Goal: Information Seeking & Learning: Learn about a topic

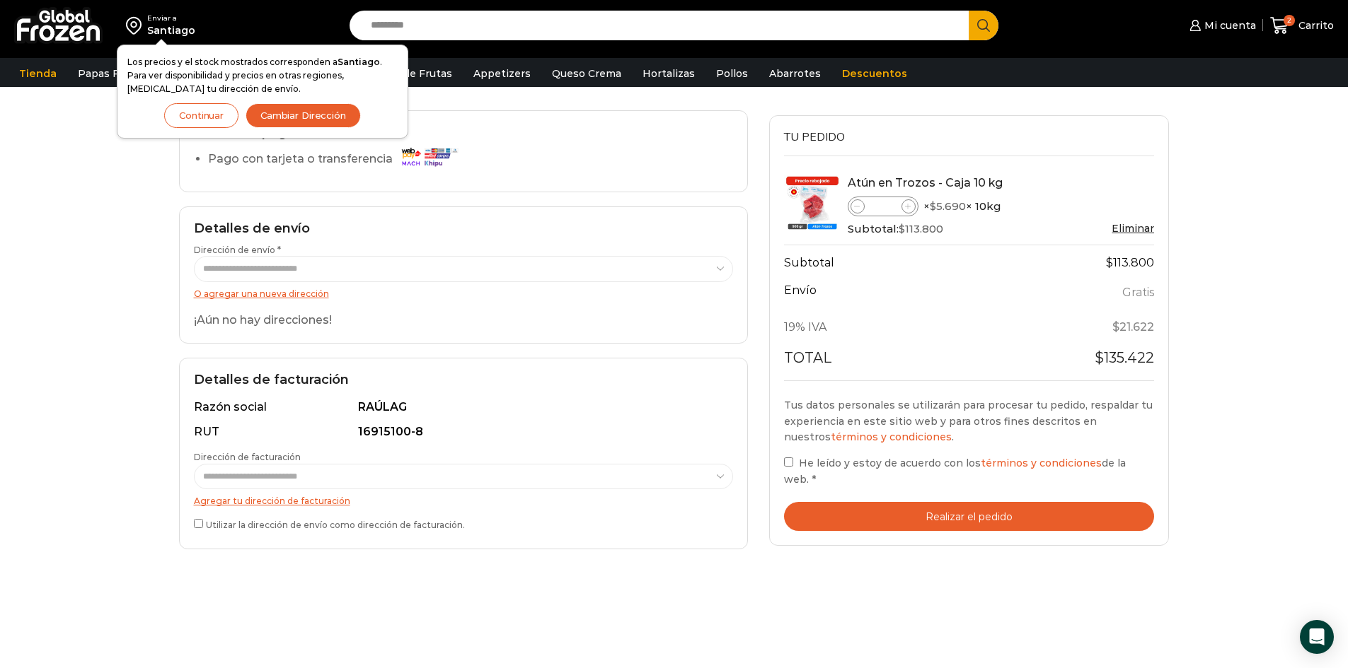
click at [1255, 208] on div "Enviar a [GEOGRAPHIC_DATA] Los precios y el stock mostrados corresponden a [GEO…" at bounding box center [674, 341] width 1348 height 974
click at [214, 112] on button "Continuar" at bounding box center [201, 115] width 74 height 25
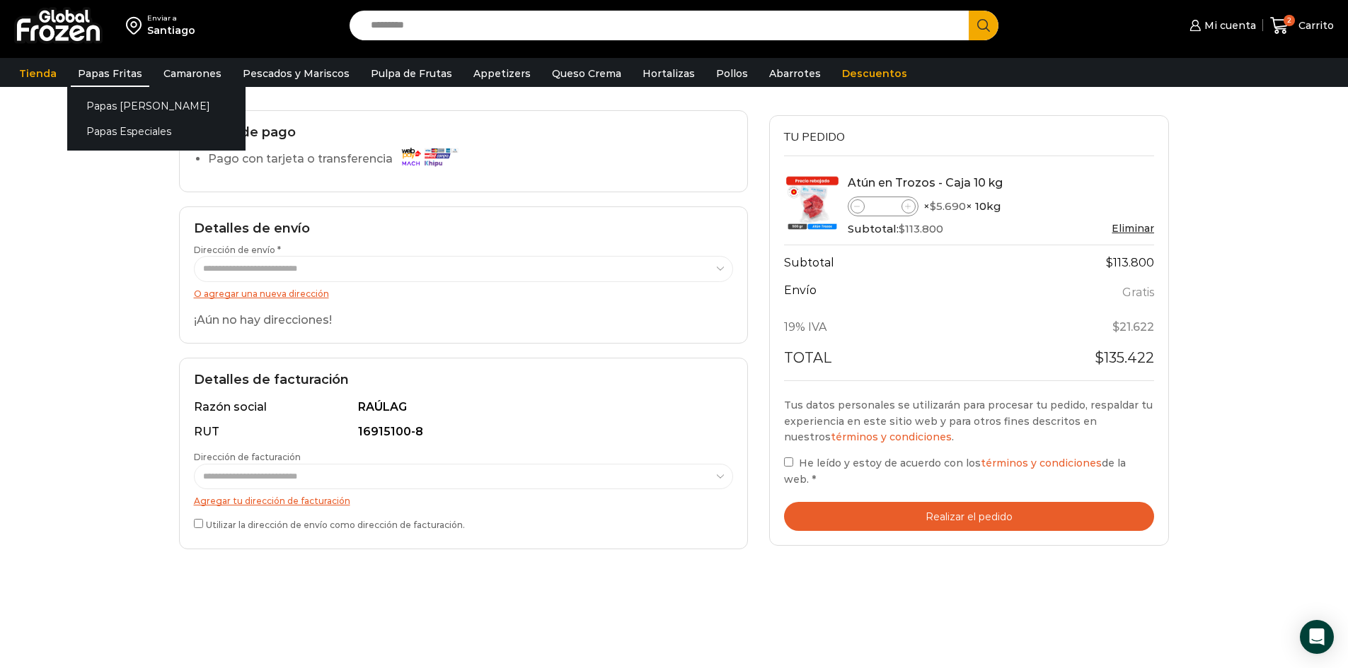
click at [110, 67] on link "Papas Fritas" at bounding box center [110, 73] width 79 height 27
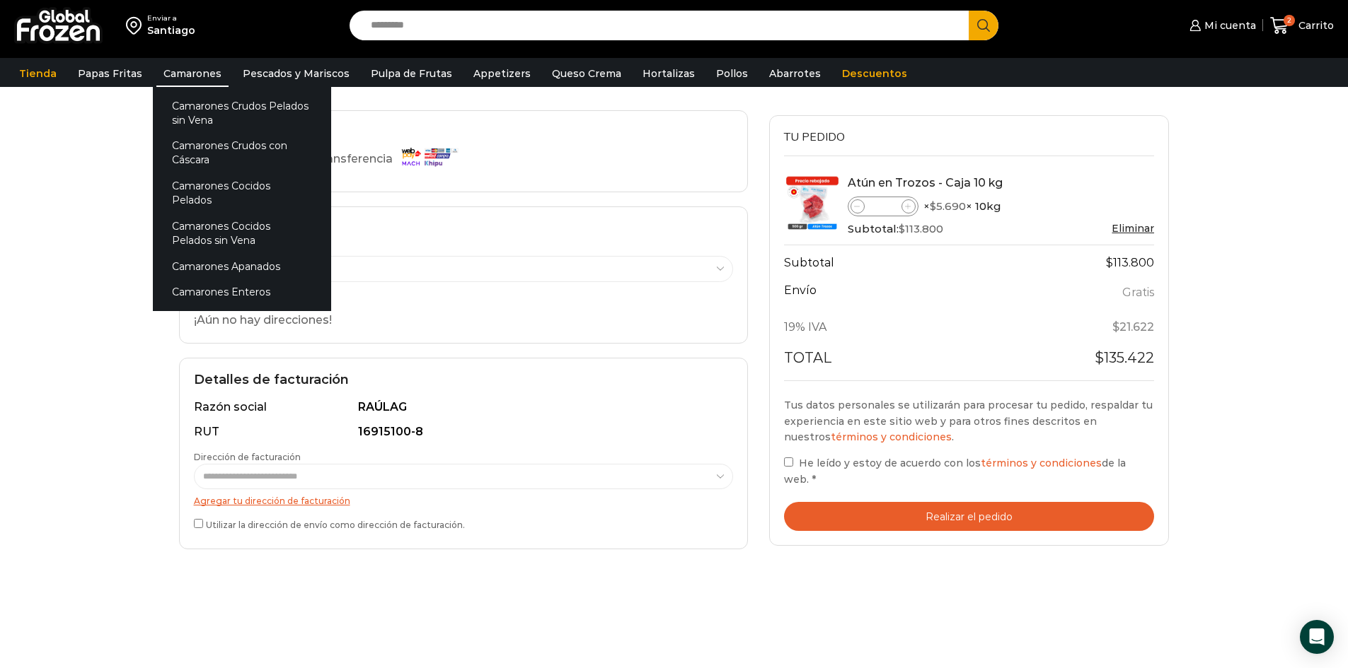
click at [194, 71] on link "Camarones" at bounding box center [192, 73] width 72 height 27
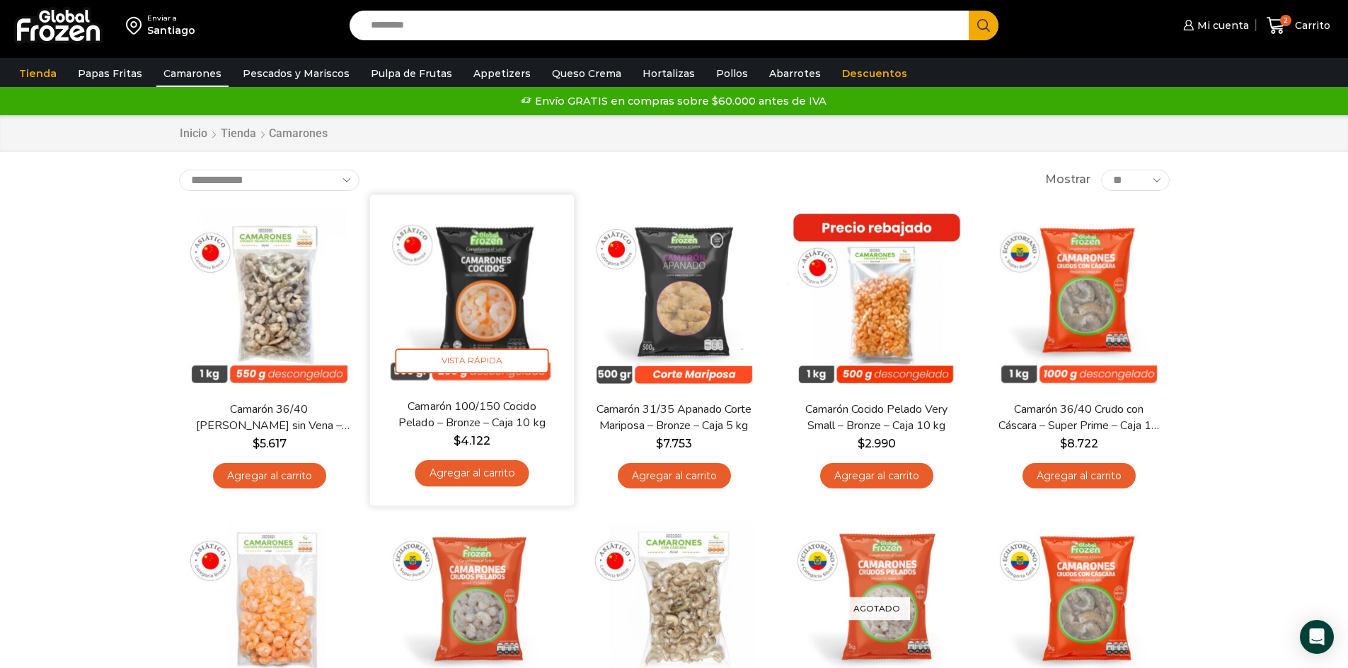
click at [496, 306] on img at bounding box center [472, 296] width 183 height 183
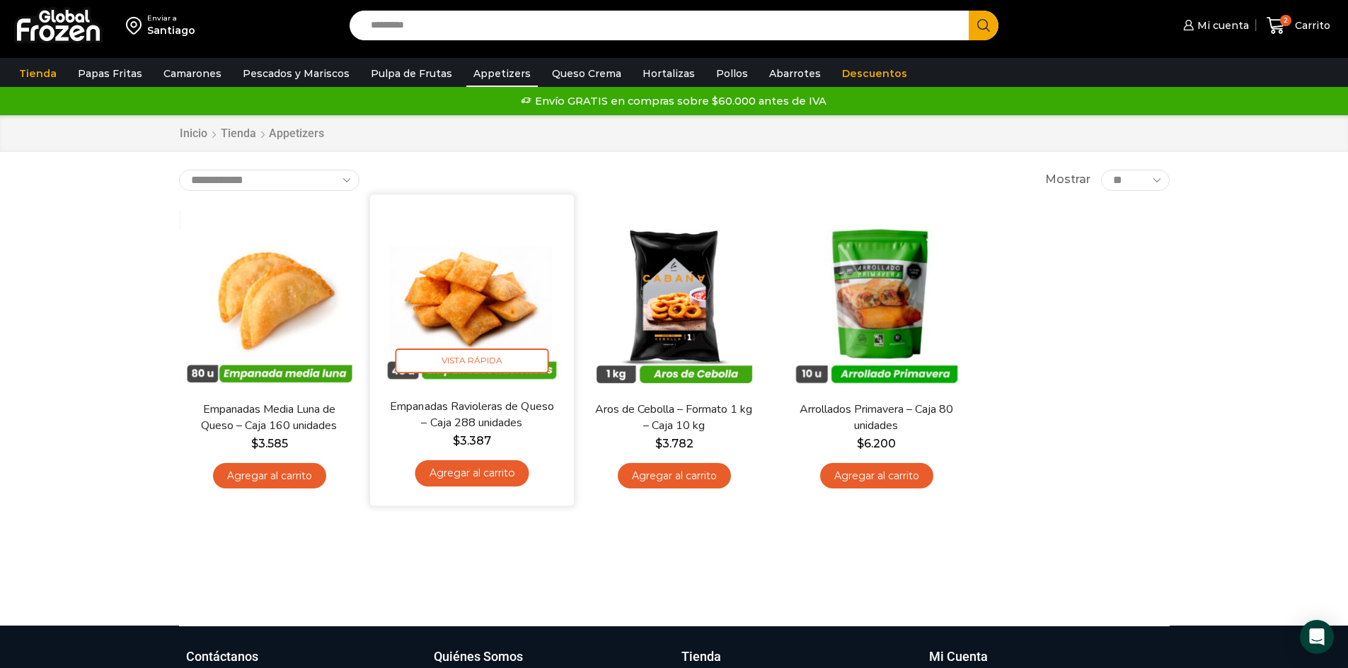
click at [440, 292] on img at bounding box center [472, 296] width 183 height 183
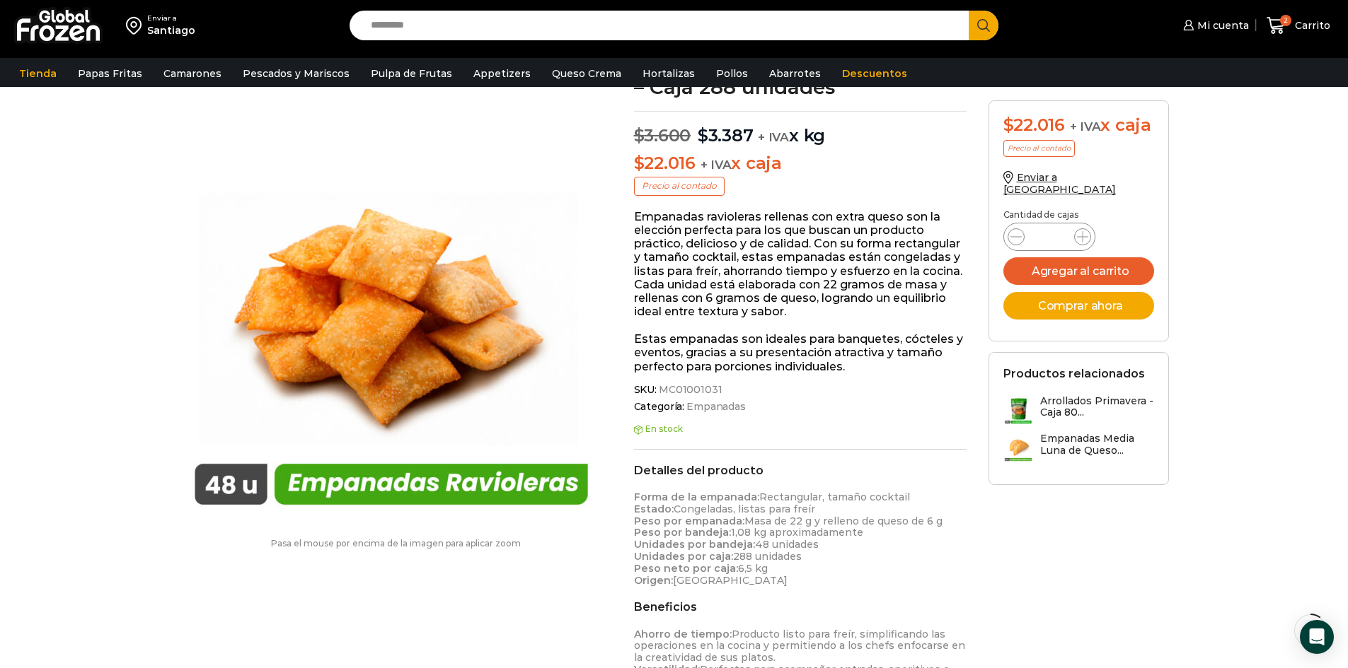
scroll to position [49, 0]
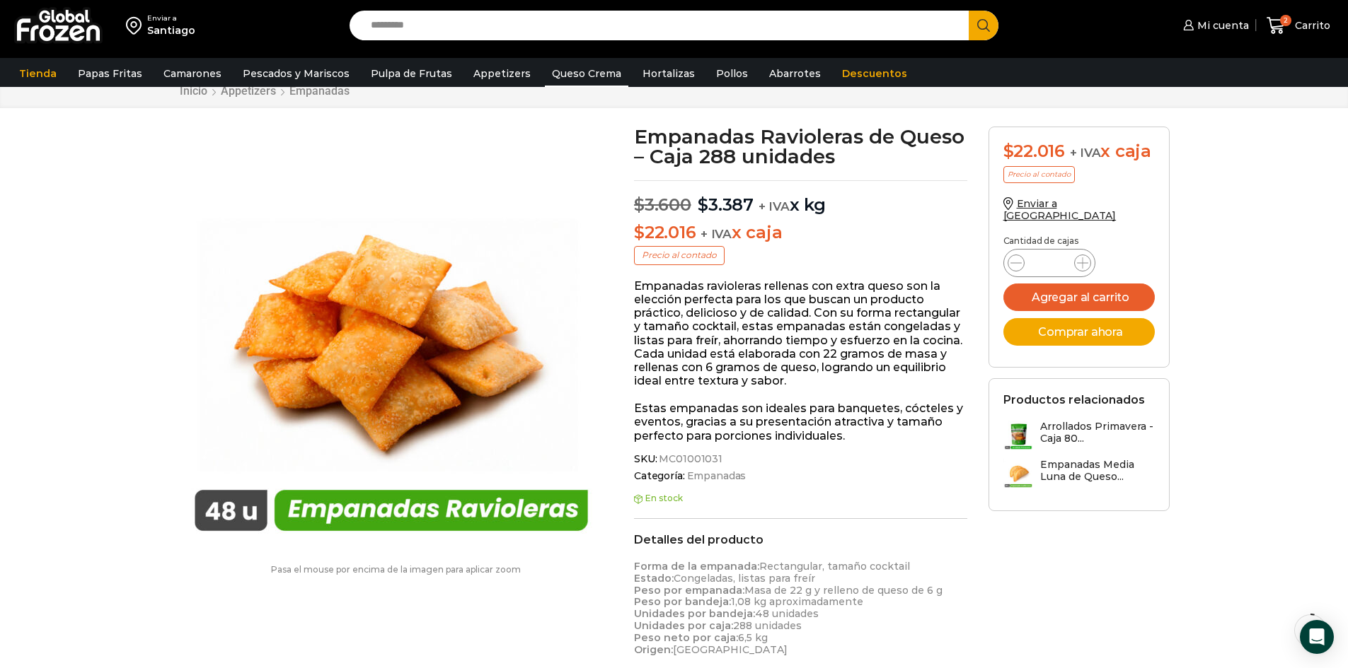
click at [583, 72] on link "Queso Crema" at bounding box center [586, 73] width 83 height 27
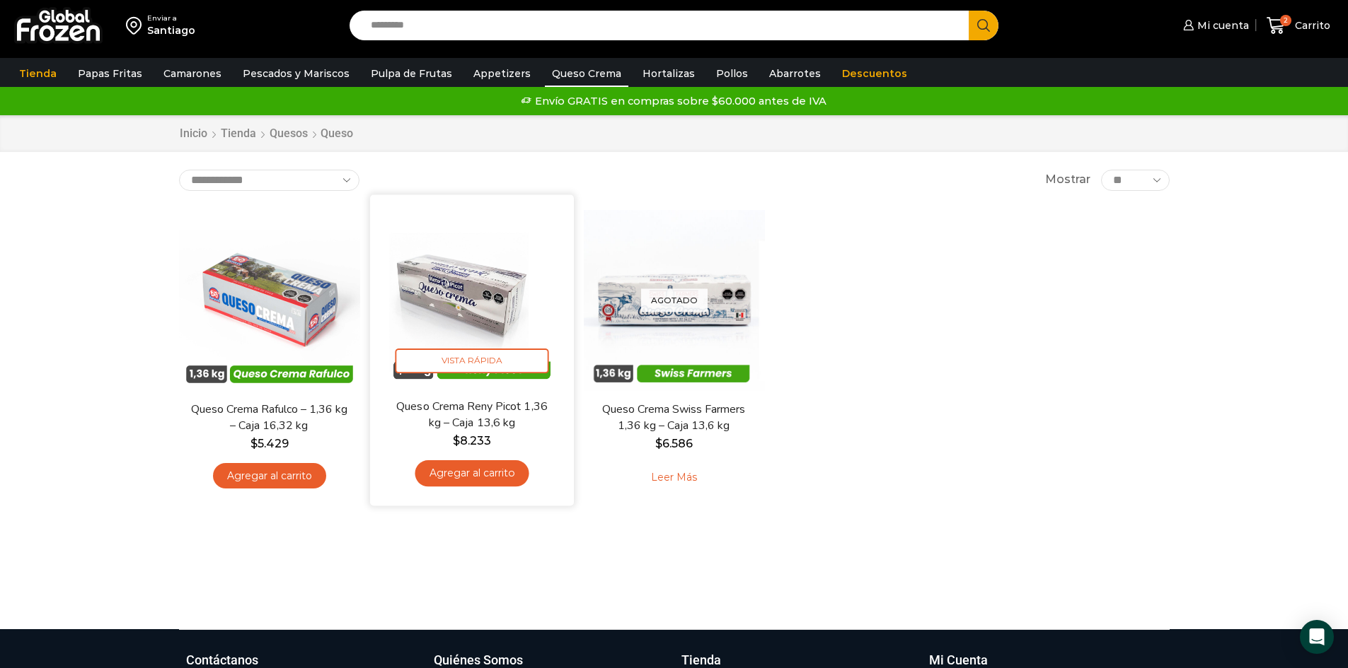
click at [476, 301] on img at bounding box center [472, 296] width 183 height 183
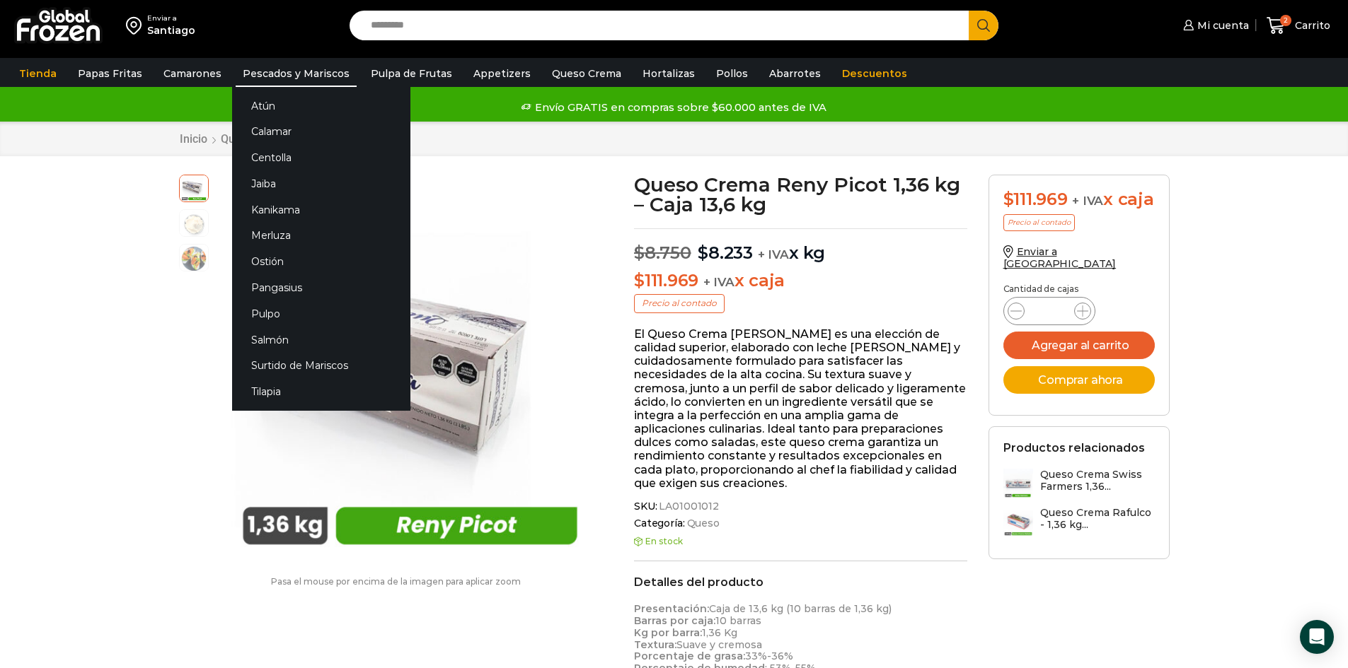
click at [264, 72] on link "Pescados y Mariscos" at bounding box center [296, 73] width 121 height 27
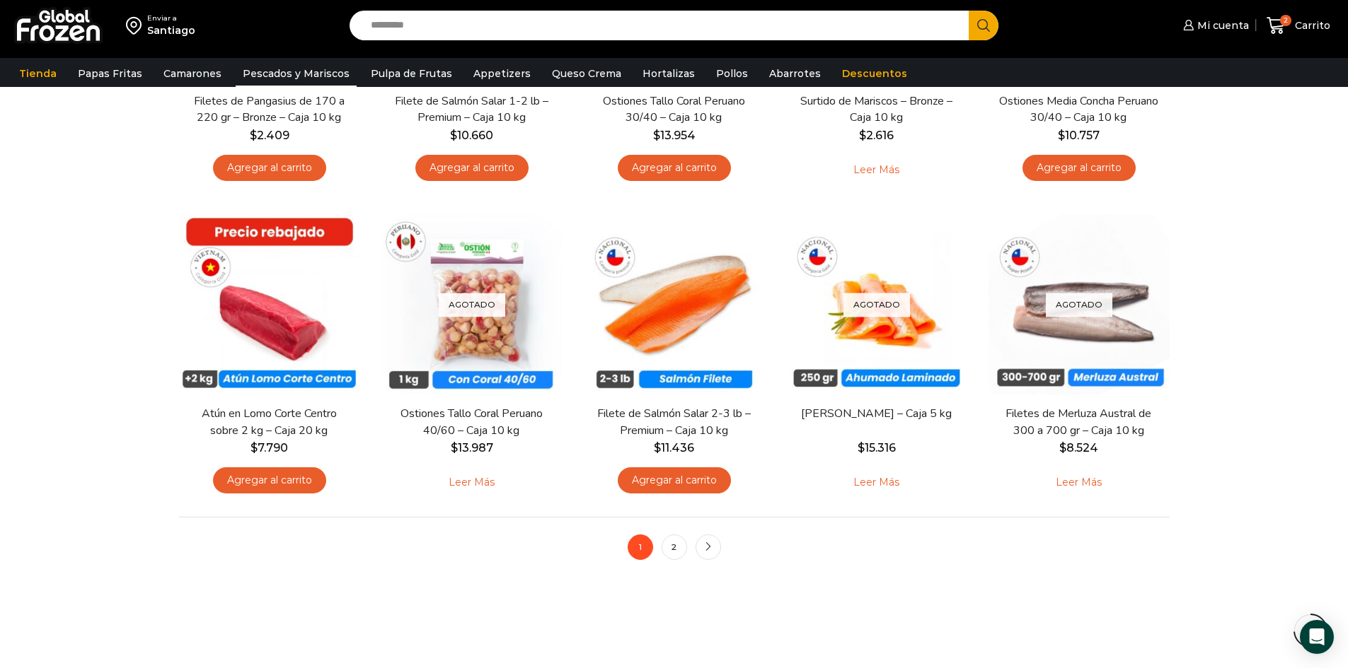
scroll to position [939, 0]
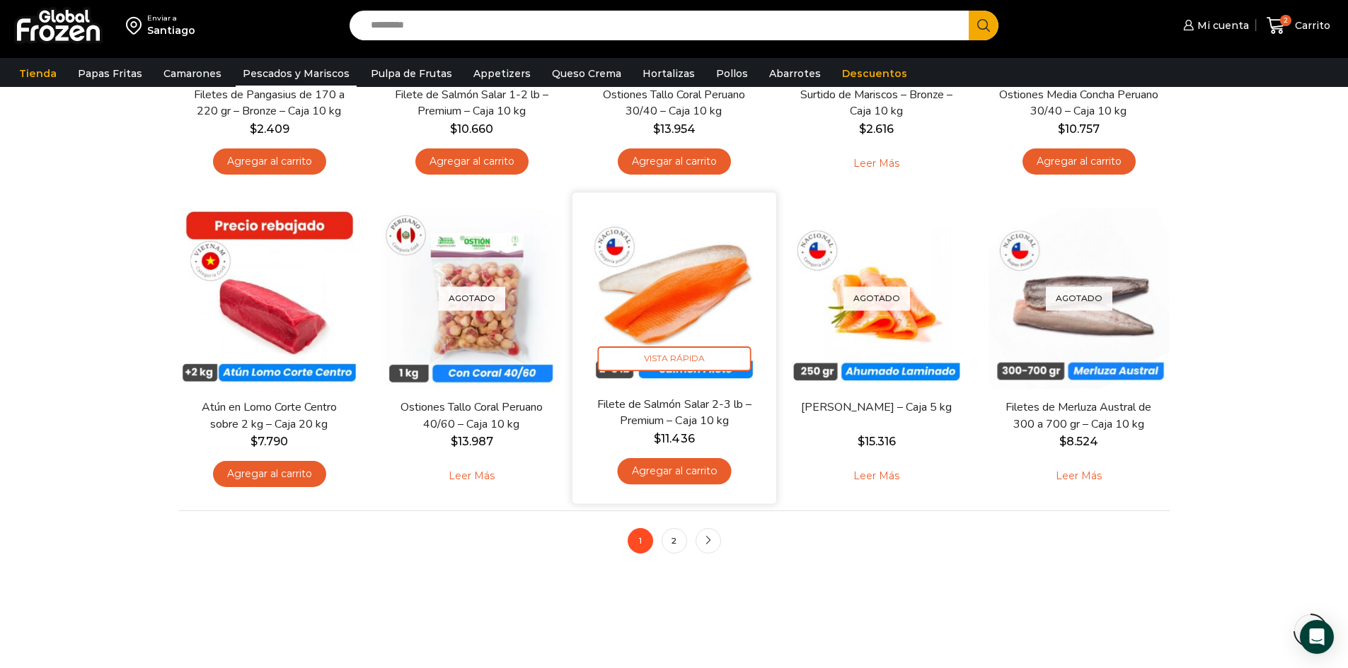
click at [661, 315] on img at bounding box center [674, 295] width 183 height 183
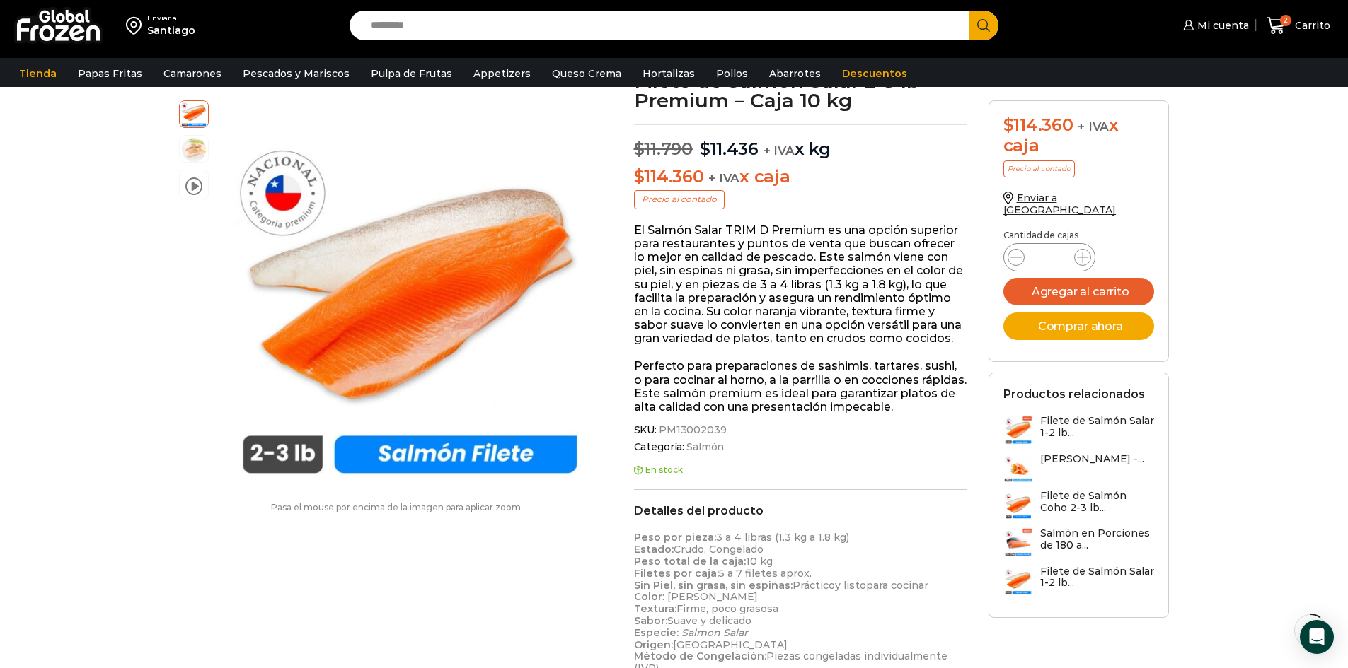
scroll to position [107, 0]
